Goal: Information Seeking & Learning: Learn about a topic

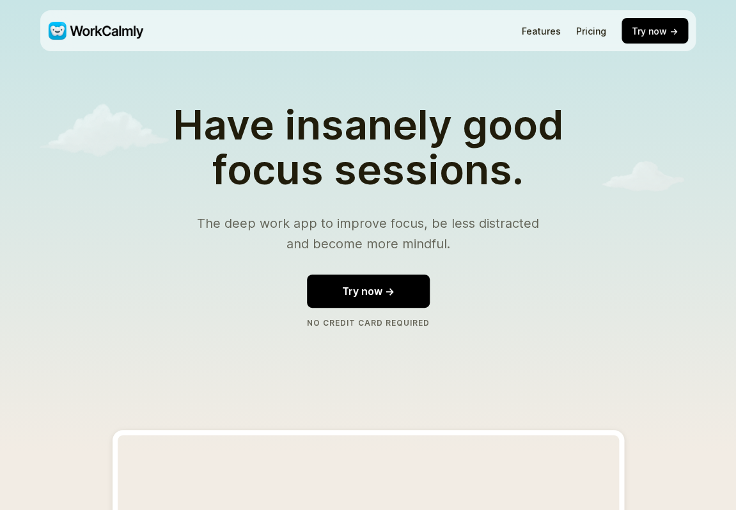
click at [600, 30] on link "Pricing" at bounding box center [591, 31] width 30 height 11
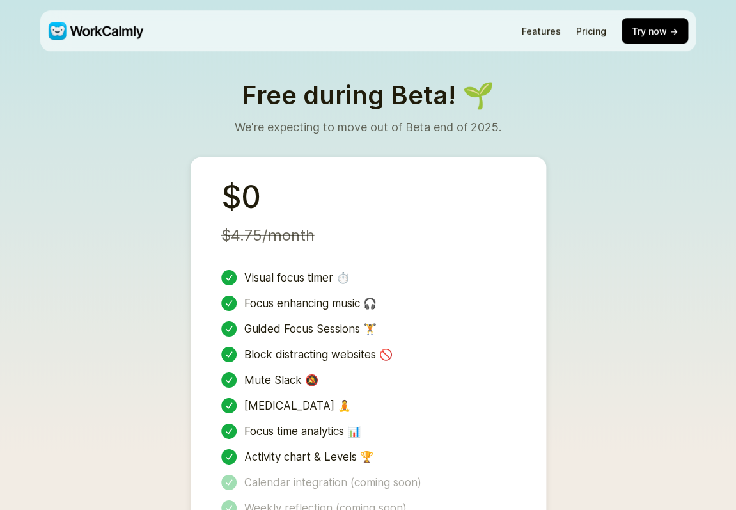
scroll to position [2529, 0]
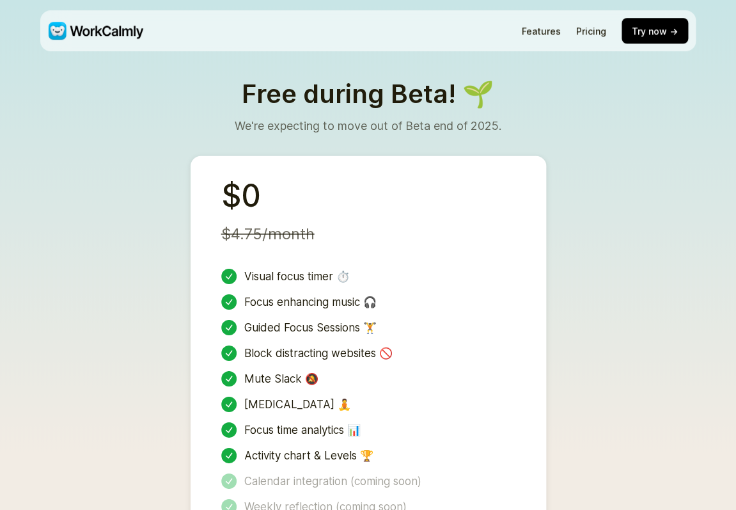
click at [308, 81] on div "Free during Beta! 🌱 We're expecting to move out of Beta end of 2025." at bounding box center [368, 118] width 267 height 75
click at [416, 117] on p "We're expecting to move out of Beta end of 2025." at bounding box center [368, 126] width 267 height 19
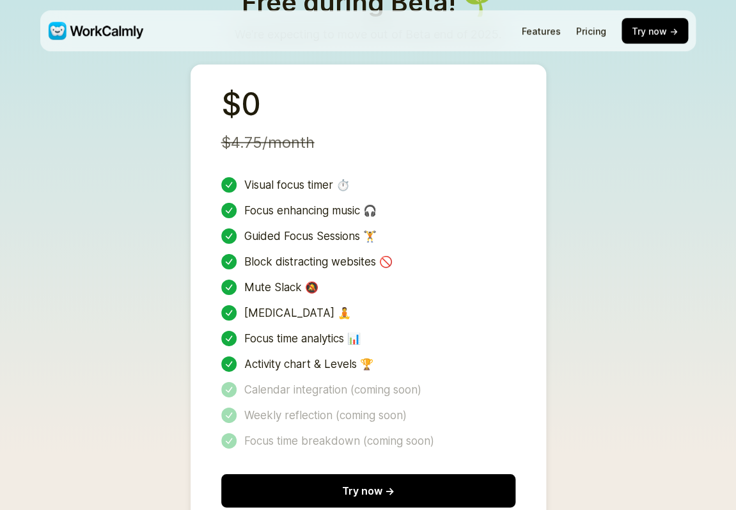
scroll to position [2622, 0]
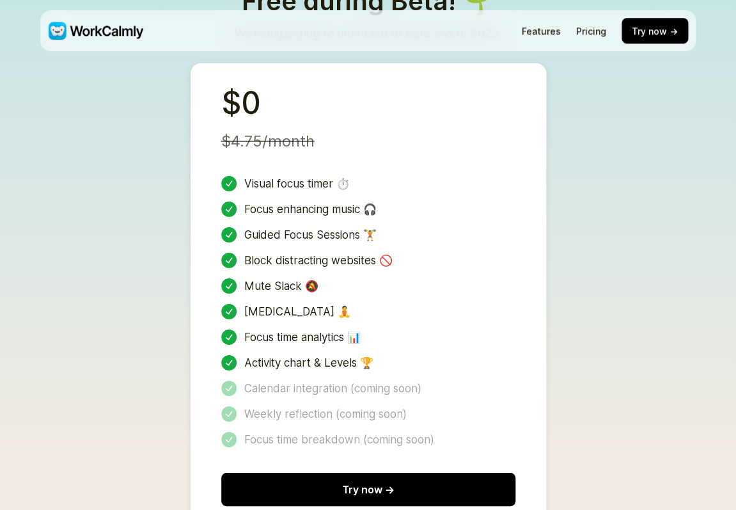
click at [286, 227] on div "Guided Focus Sessions 🏋️" at bounding box center [368, 234] width 294 height 15
click at [288, 253] on div "Block distracting websites 🚫" at bounding box center [368, 260] width 294 height 15
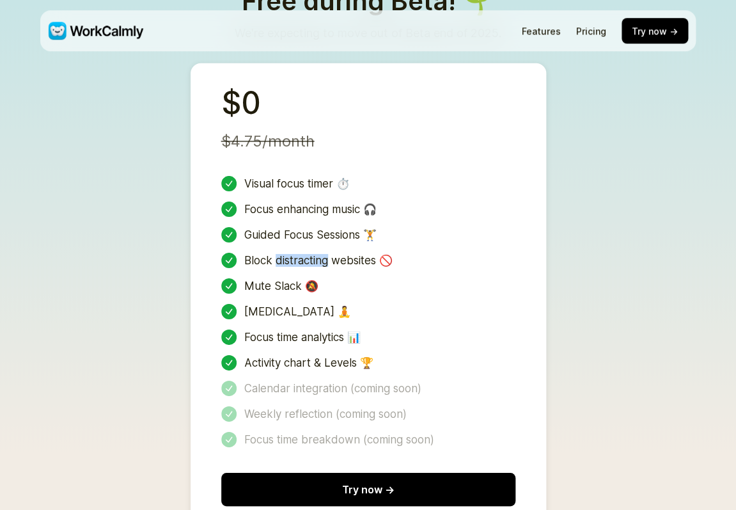
click at [288, 253] on div "Block distracting websites 🚫" at bounding box center [368, 260] width 294 height 15
click at [270, 278] on div "Mute Slack 🔕" at bounding box center [368, 285] width 294 height 15
click at [276, 304] on div "[MEDICAL_DATA] 🧘" at bounding box center [368, 311] width 294 height 15
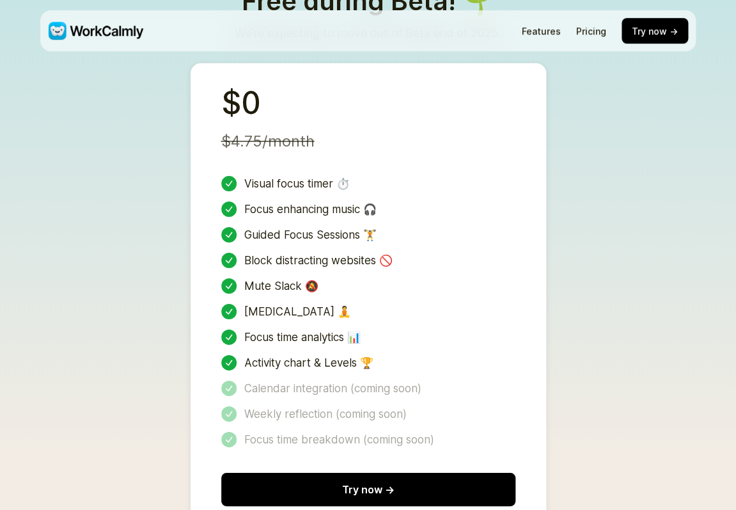
click at [276, 304] on div "[MEDICAL_DATA] 🧘" at bounding box center [368, 311] width 294 height 15
click at [267, 278] on div "Mute Slack 🔕" at bounding box center [368, 285] width 294 height 15
click at [277, 285] on div "Visual focus timer ⏱️ Focus enhancing music 🎧 Guided Focus Sessions 🏋️ Block di…" at bounding box center [368, 311] width 294 height 271
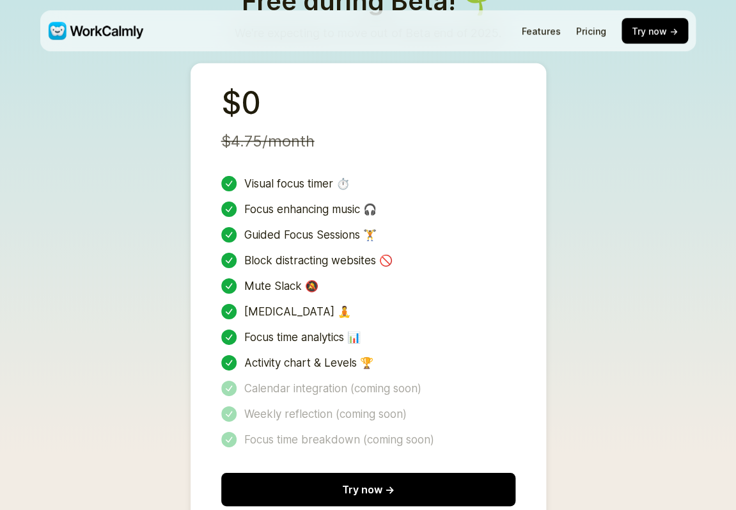
click at [277, 285] on div "Visual focus timer ⏱️ Focus enhancing music 🎧 Guided Focus Sessions 🏋️ Block di…" at bounding box center [368, 311] width 294 height 271
click at [285, 329] on div "Focus time analytics 📊" at bounding box center [368, 336] width 294 height 15
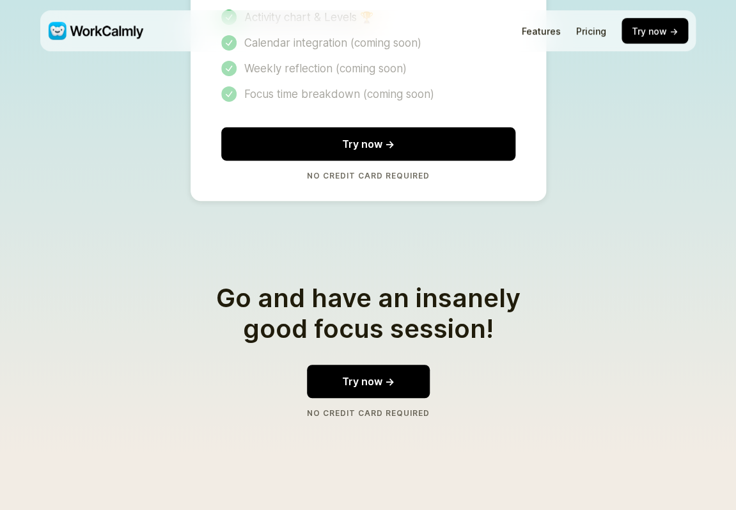
scroll to position [3048, 0]
